Goal: Find specific page/section: Find specific page/section

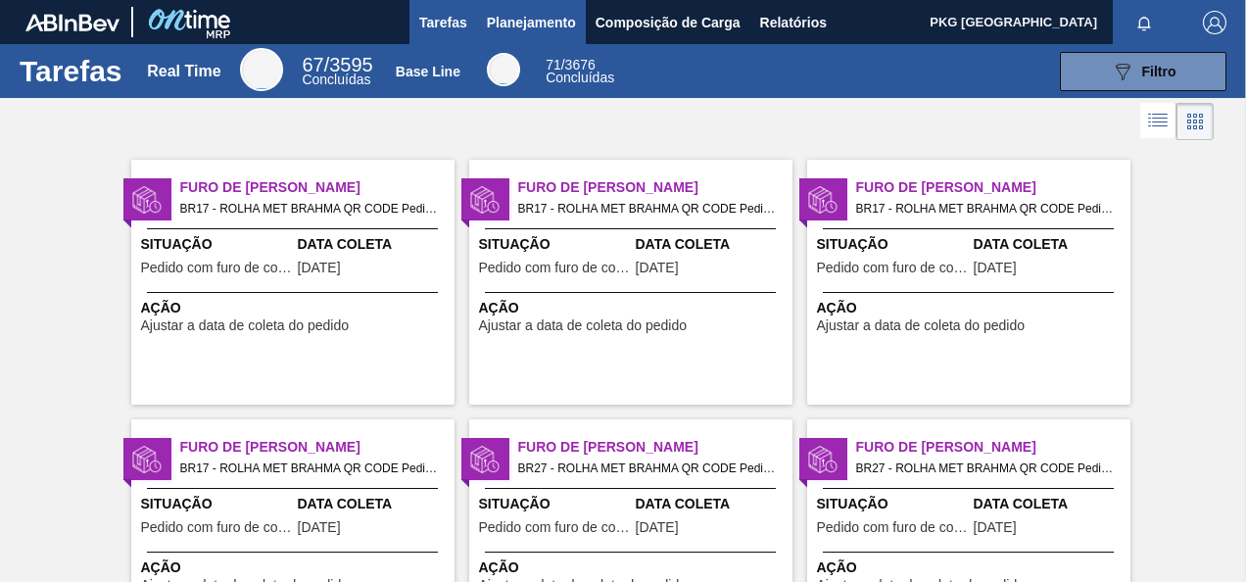
click at [508, 24] on span "Planejamento" at bounding box center [531, 23] width 89 height 24
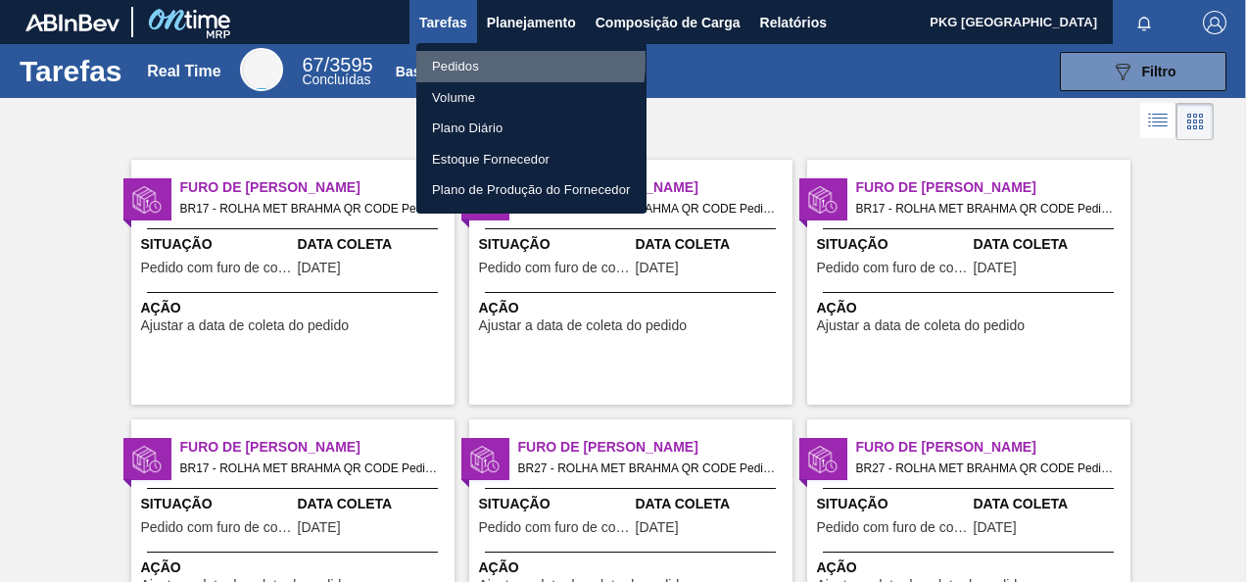
click at [470, 61] on li "Pedidos" at bounding box center [531, 66] width 230 height 31
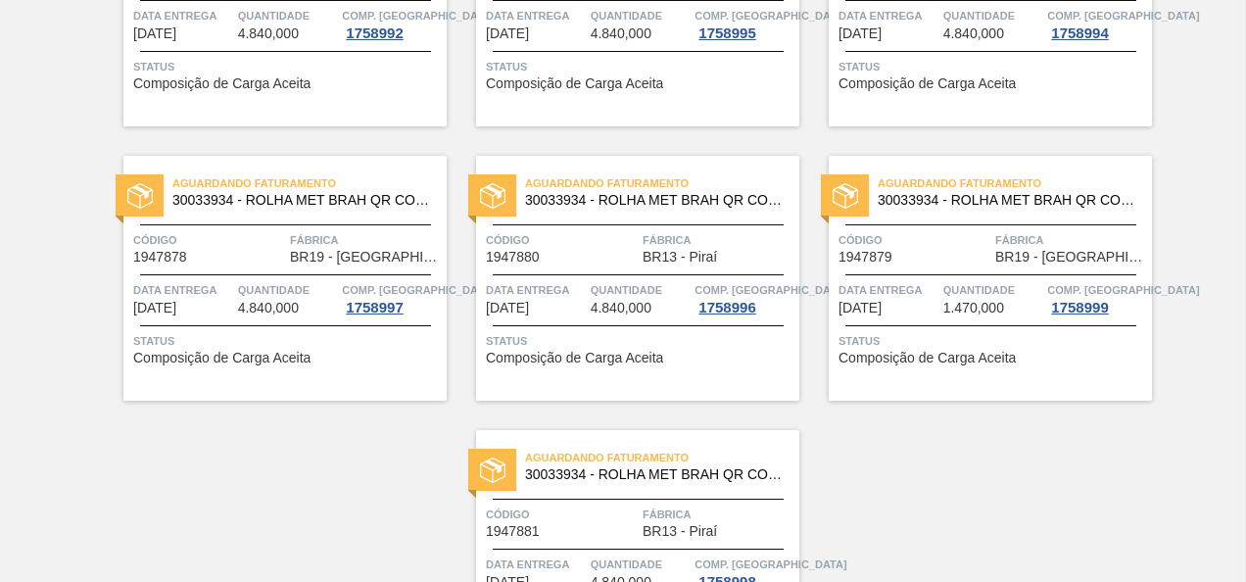
scroll to position [4022, 0]
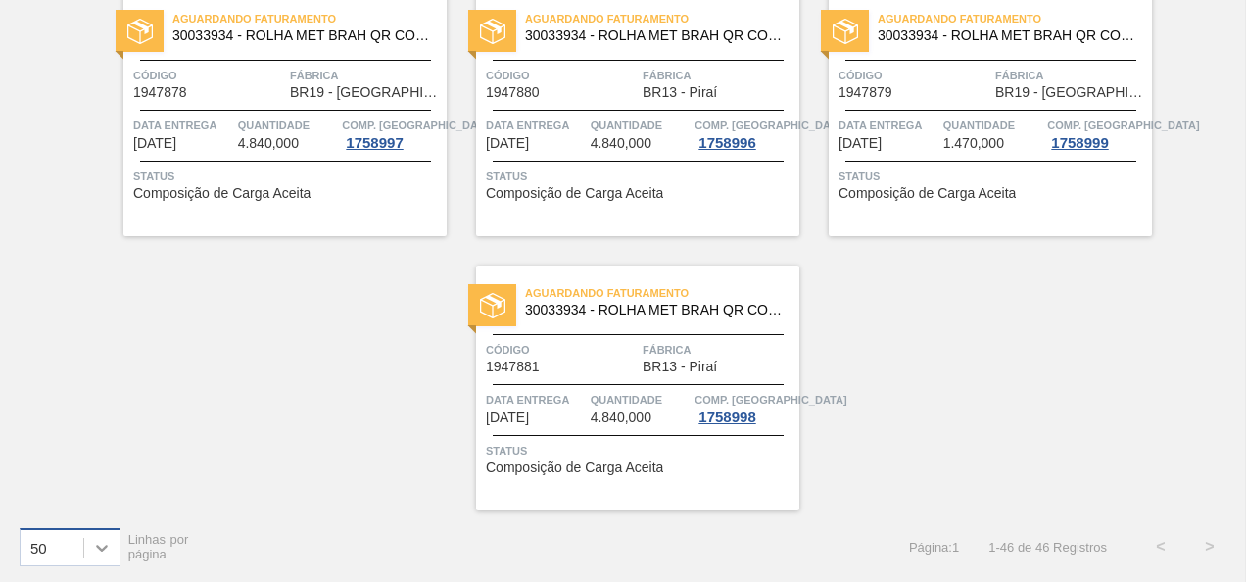
click at [96, 540] on icon at bounding box center [102, 548] width 20 height 20
click at [63, 499] on div "100" at bounding box center [70, 498] width 101 height 36
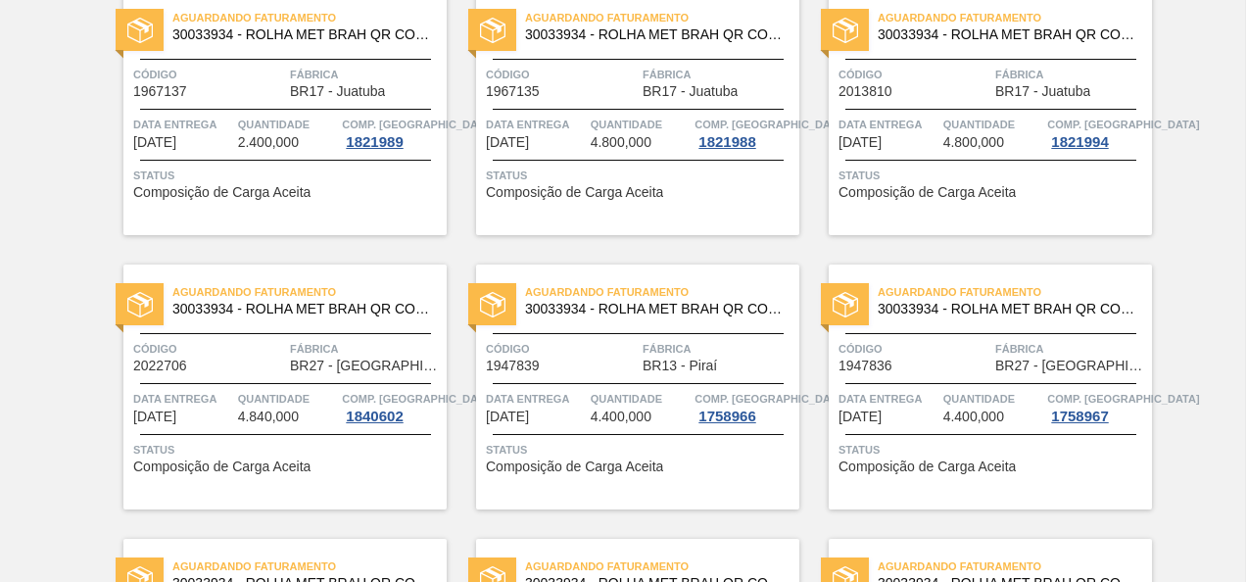
scroll to position [0, 0]
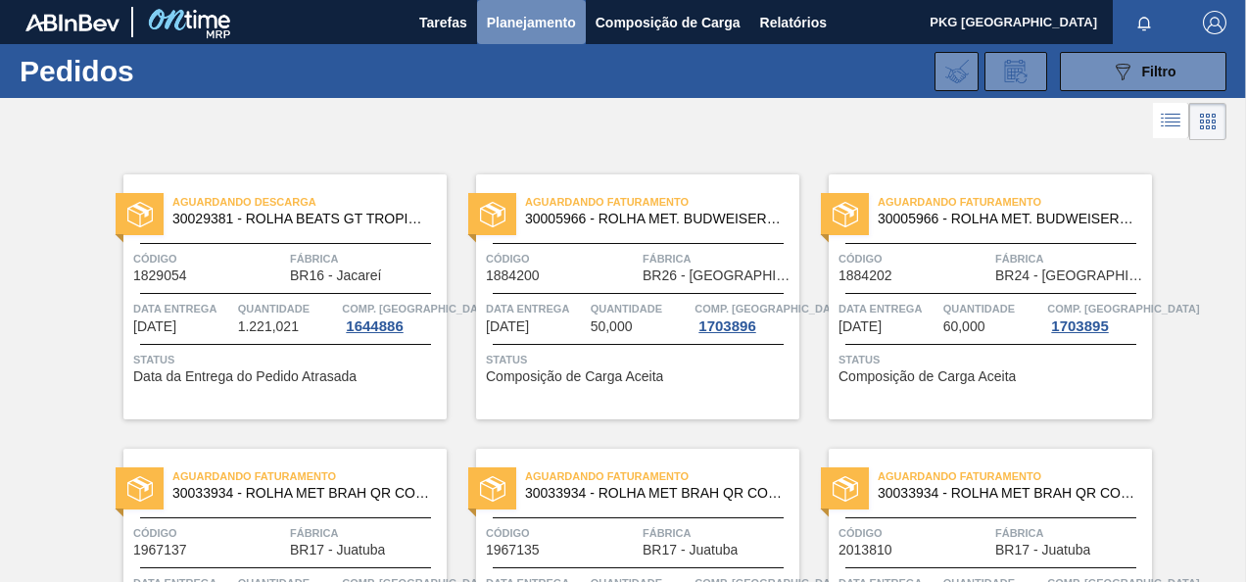
click at [528, 22] on span "Planejamento" at bounding box center [531, 23] width 89 height 24
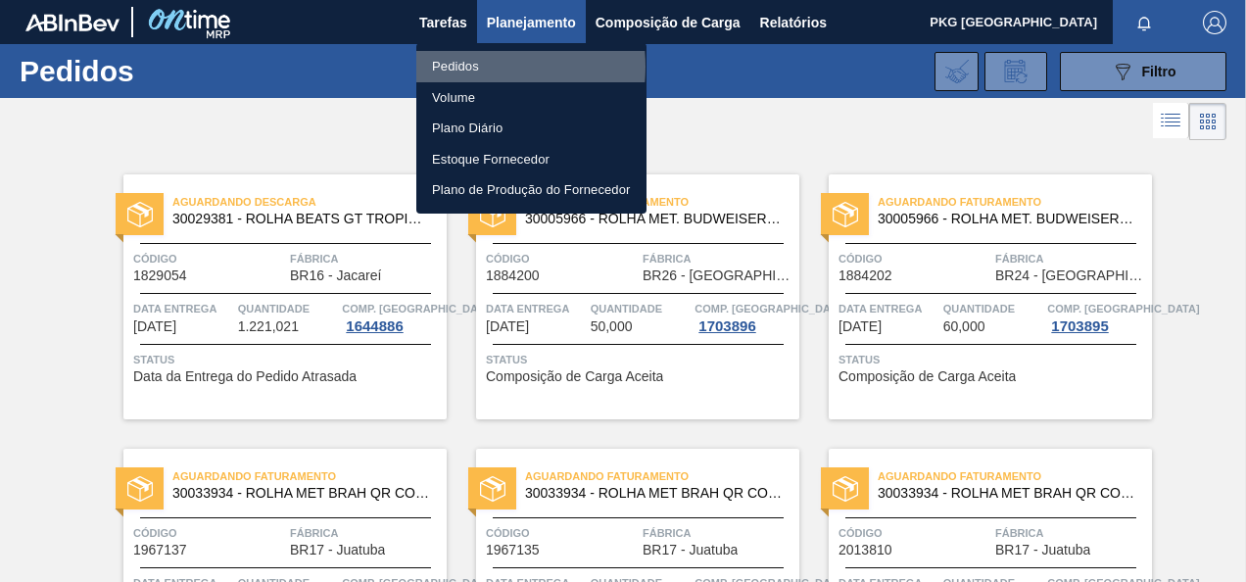
click at [472, 67] on li "Pedidos" at bounding box center [531, 66] width 230 height 31
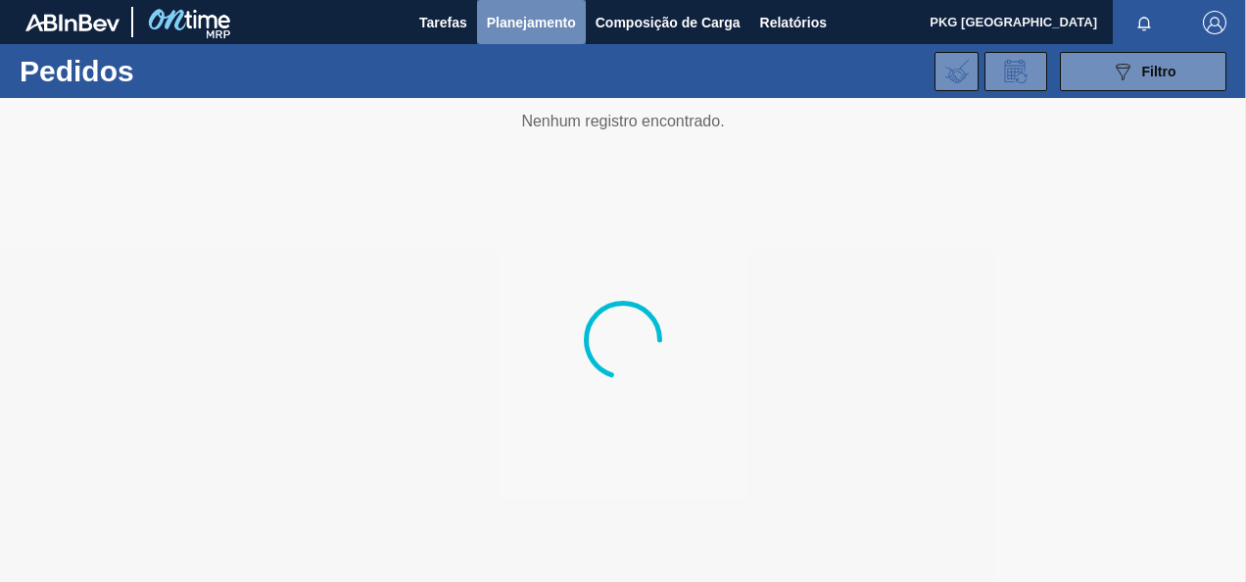
click at [578, 20] on button "Planejamento" at bounding box center [531, 22] width 109 height 44
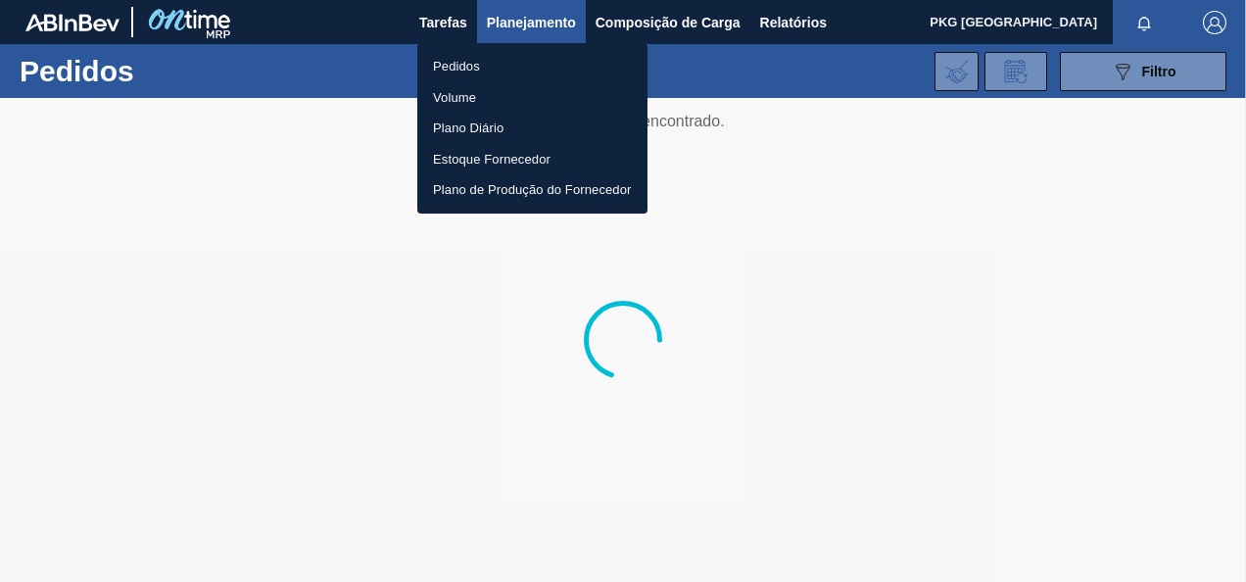
click at [446, 61] on li "Pedidos" at bounding box center [532, 66] width 230 height 31
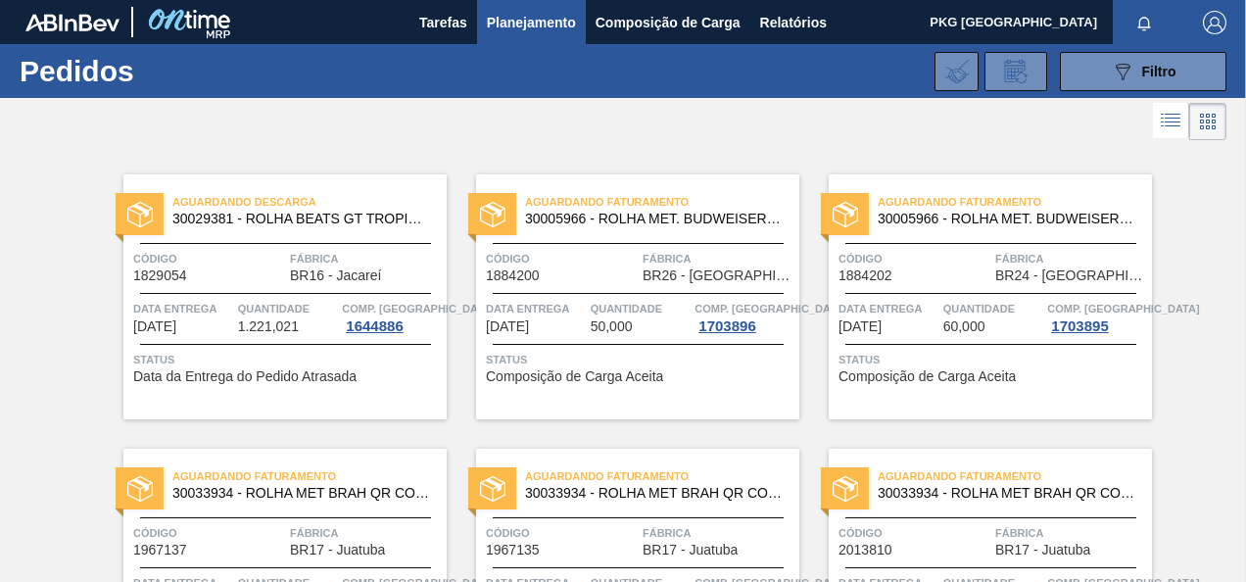
click at [531, 24] on span "Planejamento" at bounding box center [531, 23] width 89 height 24
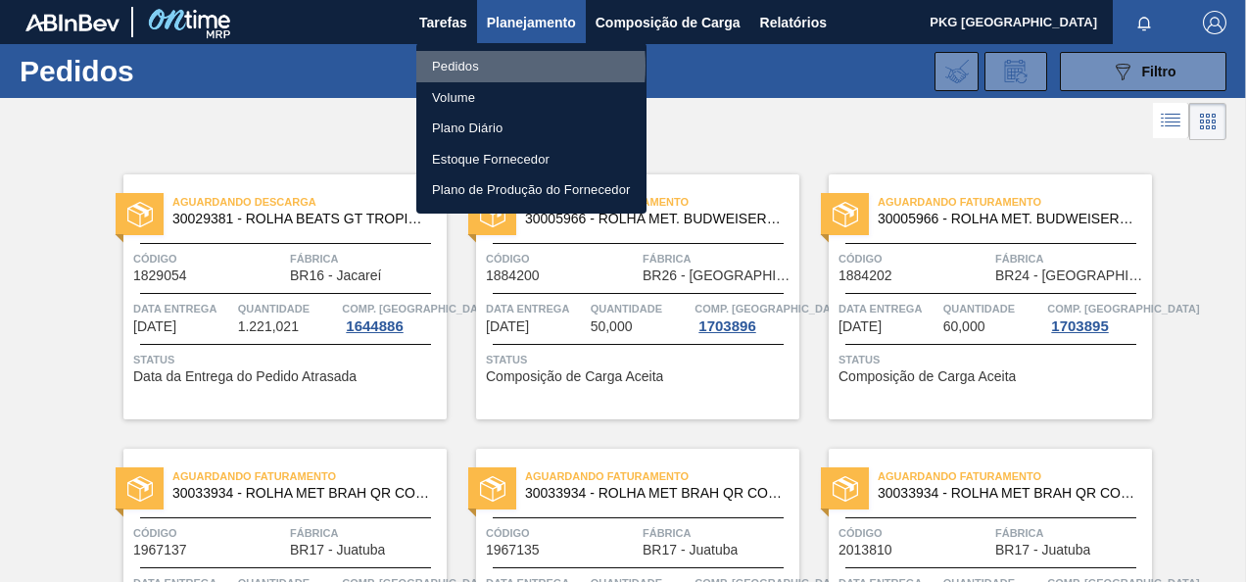
click at [464, 66] on li "Pedidos" at bounding box center [531, 66] width 230 height 31
